Goal: Task Accomplishment & Management: Complete application form

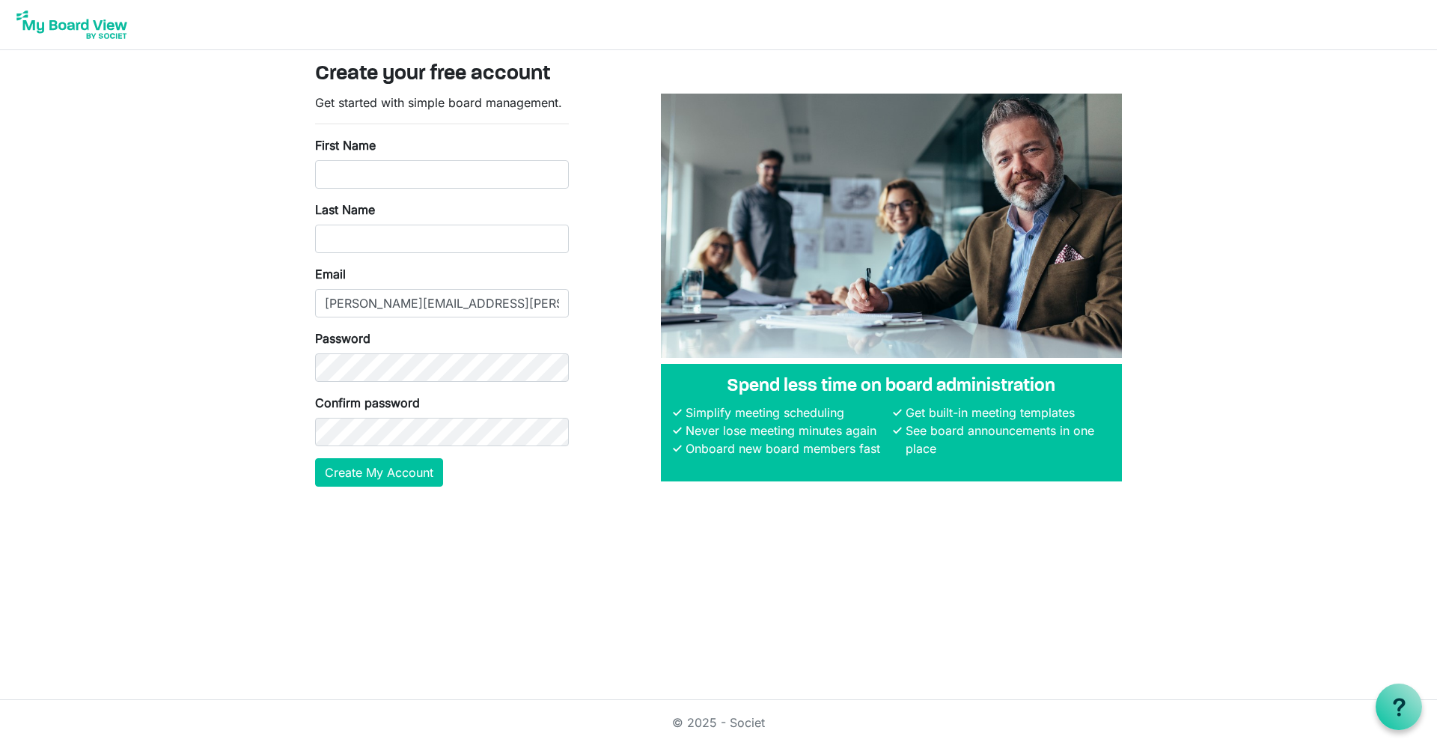
click at [482, 192] on form "Get started with simple board management. First Name Last Name Email vyshnave.j…" at bounding box center [442, 290] width 254 height 393
click at [465, 165] on input "First Name" at bounding box center [442, 174] width 254 height 28
type input "[PERSON_NAME]"
type input "Jeyabalan"
click at [315, 458] on button "Create My Account" at bounding box center [379, 472] width 128 height 28
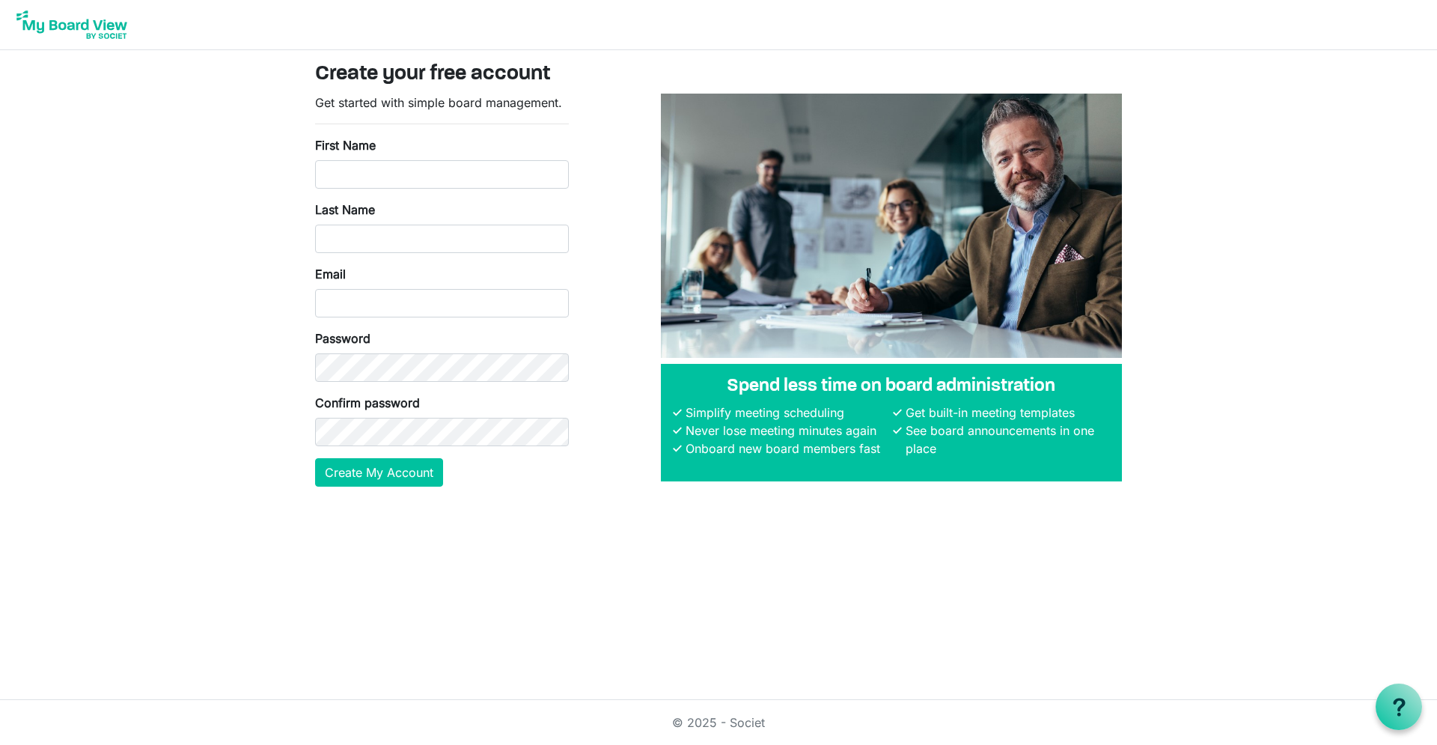
click at [436, 149] on div "First Name" at bounding box center [442, 162] width 254 height 52
click at [392, 169] on input "First Name" at bounding box center [442, 174] width 254 height 28
type input "Vyshnave"
type input "Jeyabalan"
click at [315, 458] on button "Create My Account" at bounding box center [379, 472] width 128 height 28
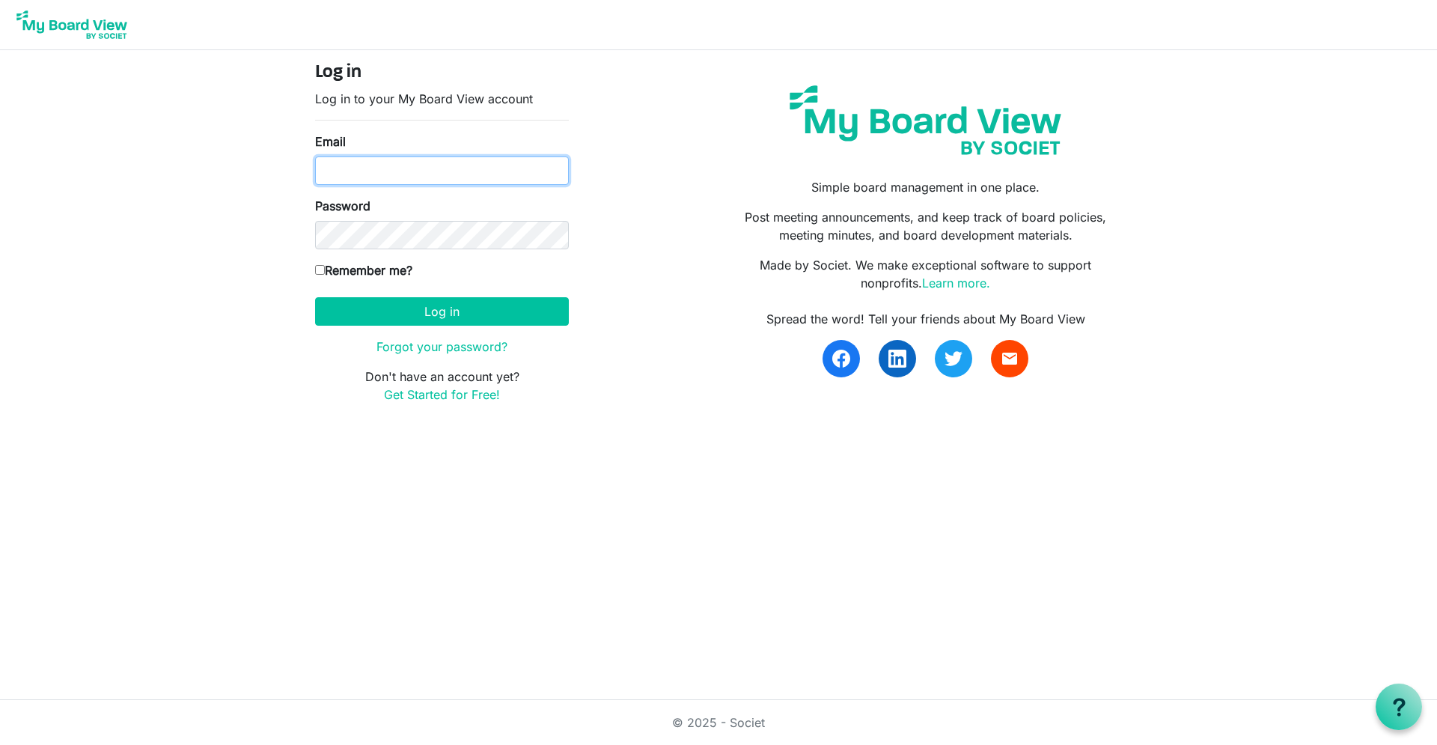
click at [373, 169] on input "Email" at bounding box center [442, 170] width 254 height 28
type input "[PERSON_NAME][EMAIL_ADDRESS][PERSON_NAME][DOMAIN_NAME]"
click at [343, 269] on label "Remember me?" at bounding box center [363, 270] width 97 height 18
click at [325, 269] on input "Remember me?" at bounding box center [320, 270] width 10 height 10
checkbox input "true"
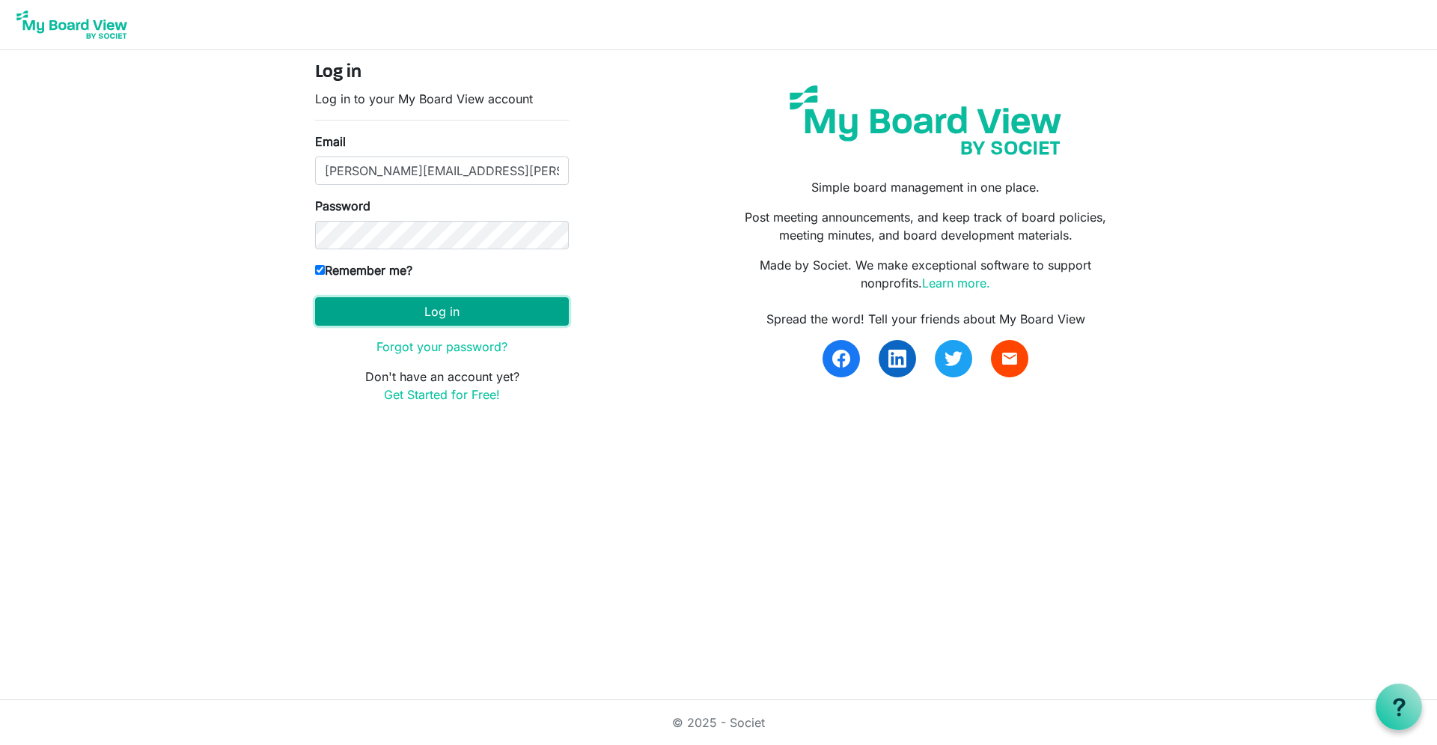
click at [375, 310] on button "Log in" at bounding box center [442, 311] width 254 height 28
